Goal: Information Seeking & Learning: Check status

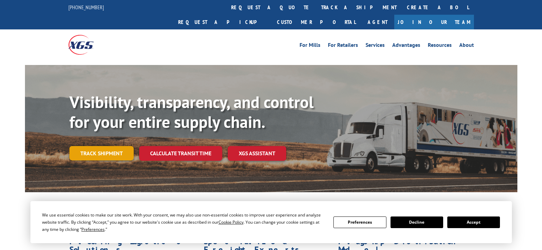
click at [115, 146] on link "Track shipment" at bounding box center [101, 153] width 64 height 14
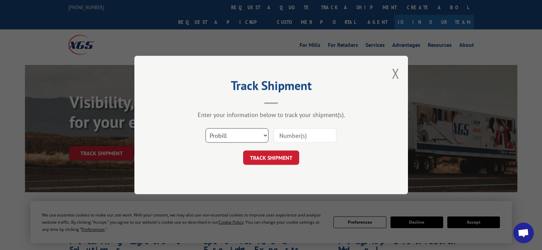
drag, startPoint x: 260, startPoint y: 136, endPoint x: 250, endPoint y: 142, distance: 12.1
click at [259, 136] on select "Select category... Probill BOL PO" at bounding box center [236, 135] width 63 height 14
select select "bol"
click at [205, 128] on select "Select category... Probill BOL PO" at bounding box center [236, 135] width 63 height 14
click at [289, 136] on input at bounding box center [304, 135] width 63 height 14
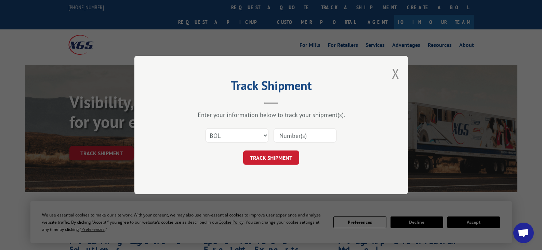
paste input "6200037145"
type input "6200037145"
click at [273, 155] on button "TRACK SHIPMENT" at bounding box center [271, 157] width 56 height 14
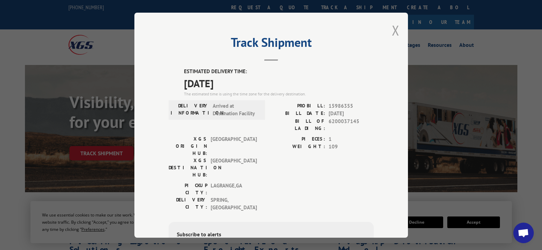
click at [392, 31] on button "Close modal" at bounding box center [396, 30] width 8 height 18
